Goal: Information Seeking & Learning: Learn about a topic

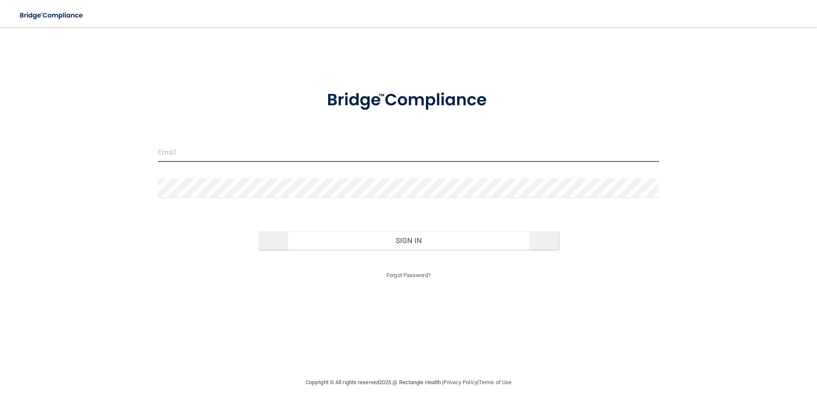
type input "[EMAIL_ADDRESS][DOMAIN_NAME]"
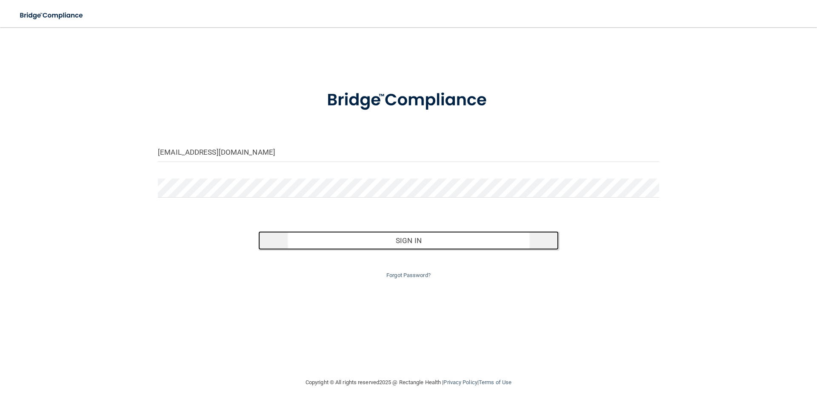
click at [393, 239] on button "Sign In" at bounding box center [408, 240] width 301 height 19
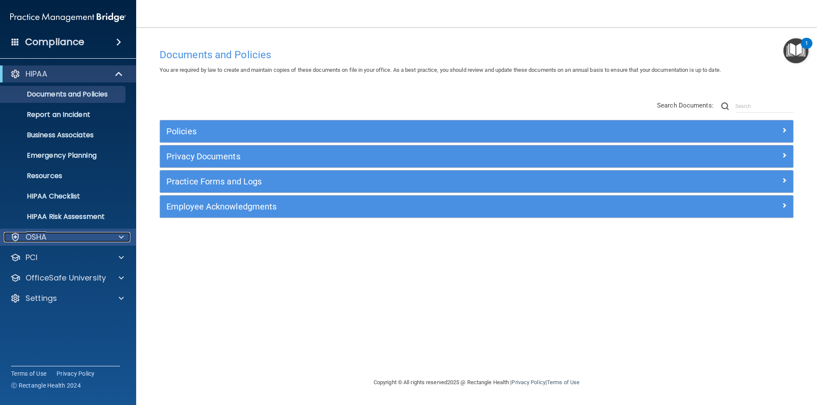
click at [113, 238] on div at bounding box center [119, 237] width 21 height 10
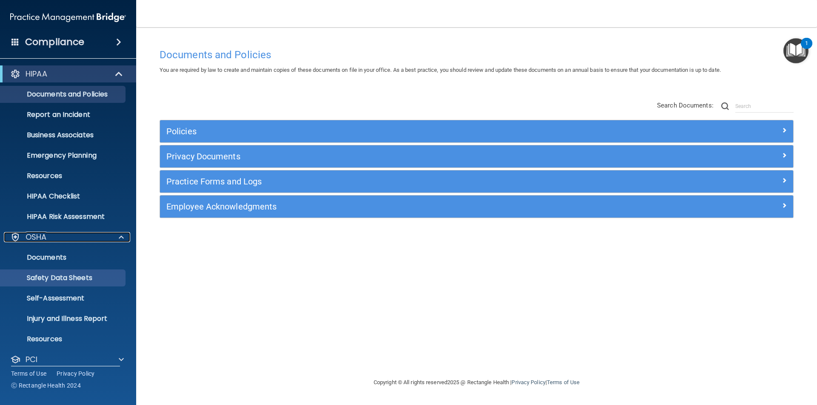
scroll to position [50, 0]
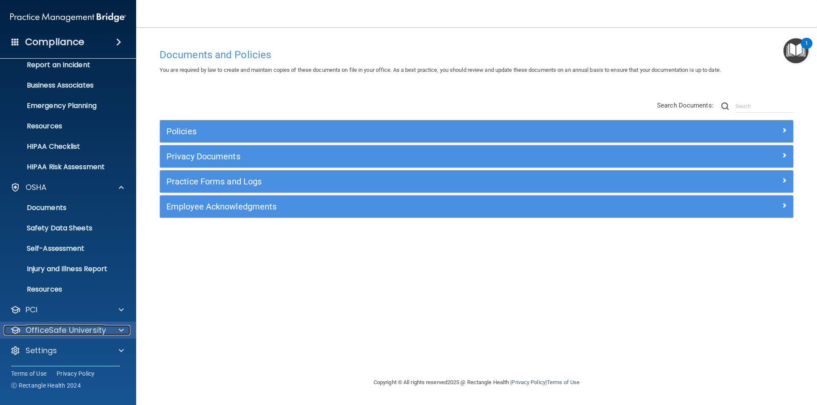
click at [109, 331] on div at bounding box center [119, 330] width 21 height 10
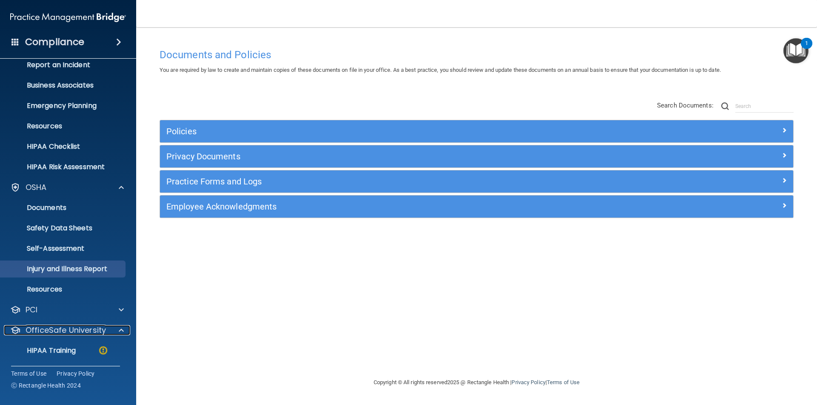
scroll to position [111, 0]
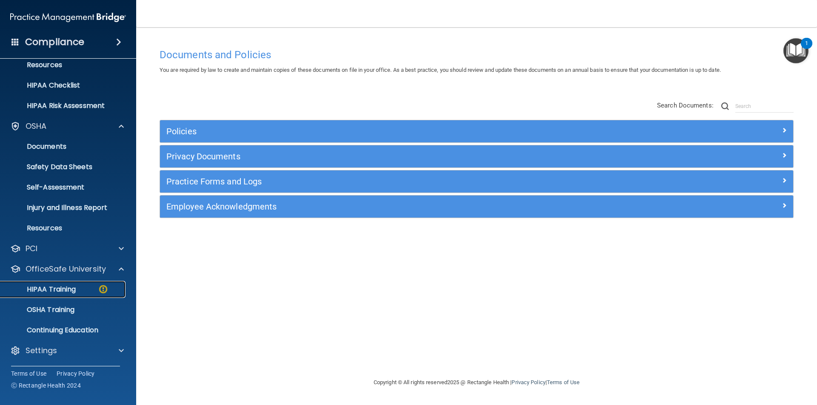
click at [65, 289] on p "HIPAA Training" at bounding box center [41, 289] width 70 height 9
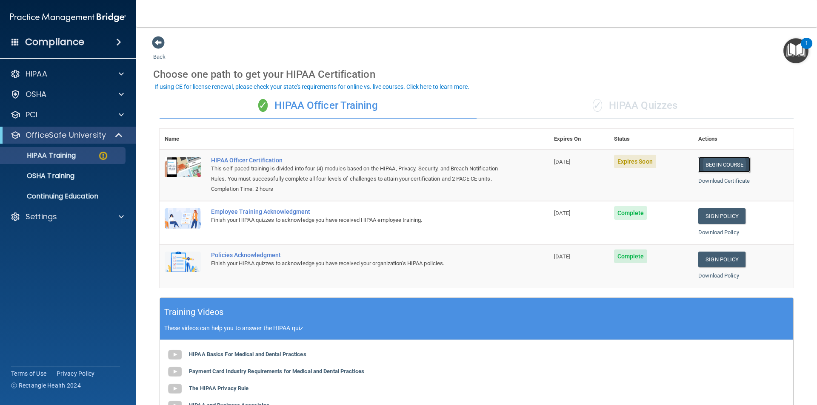
click at [708, 166] on link "Begin Course" at bounding box center [724, 165] width 52 height 16
